Goal: Task Accomplishment & Management: Use online tool/utility

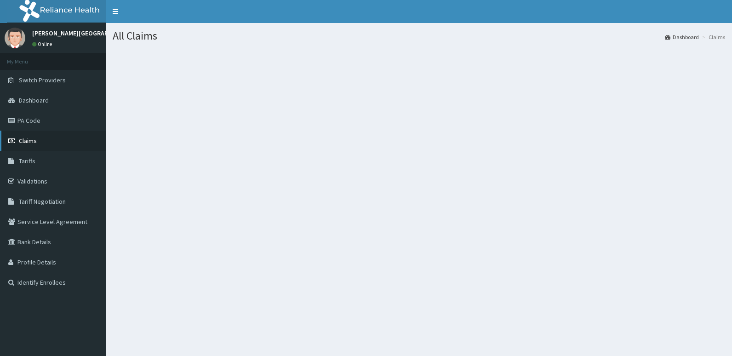
click at [79, 148] on link "Claims" at bounding box center [53, 141] width 106 height 20
click at [74, 148] on link "Claims" at bounding box center [53, 141] width 106 height 20
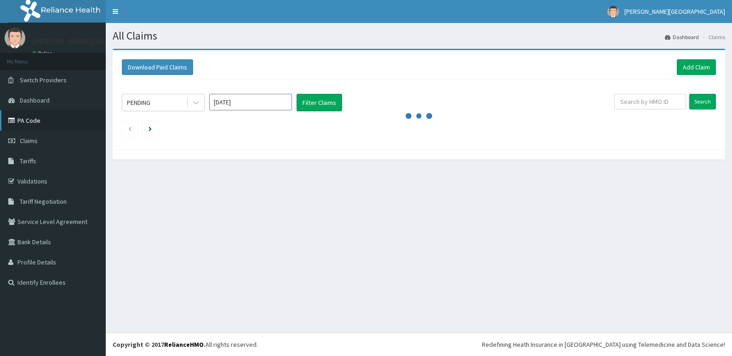
click at [63, 123] on link "PA Code" at bounding box center [53, 120] width 106 height 20
